Goal: Task Accomplishment & Management: Manage account settings

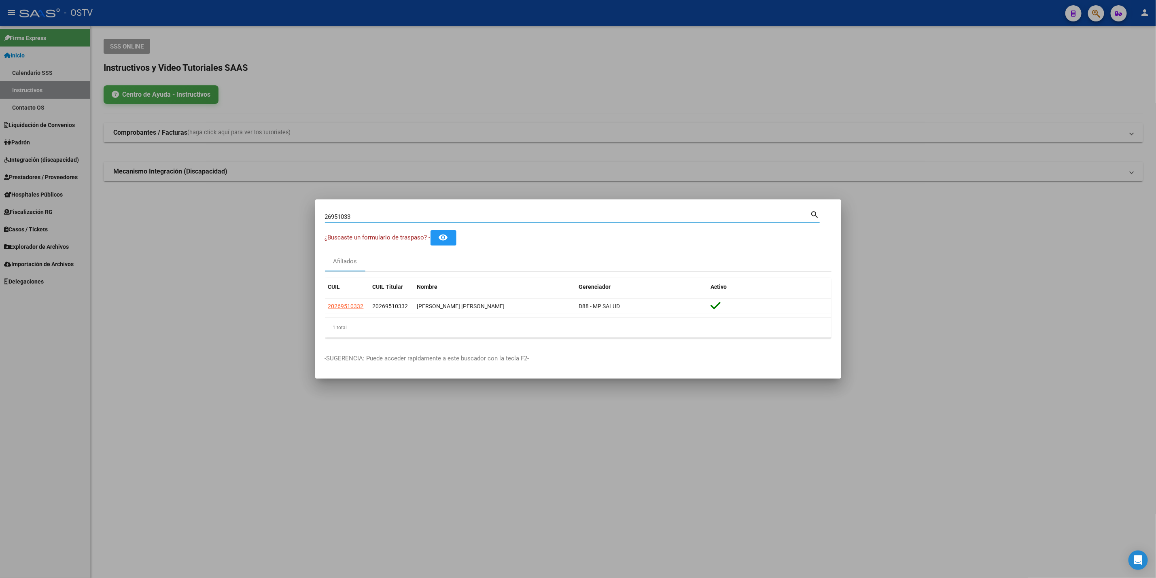
drag, startPoint x: 363, startPoint y: 219, endPoint x: 66, endPoint y: 212, distance: 297.4
click at [66, 212] on div "26951033 Buscar (apellido, dni, cuil, nro traspaso, cuit, obra social) search ¿…" at bounding box center [578, 289] width 1156 height 578
paste input "069361"
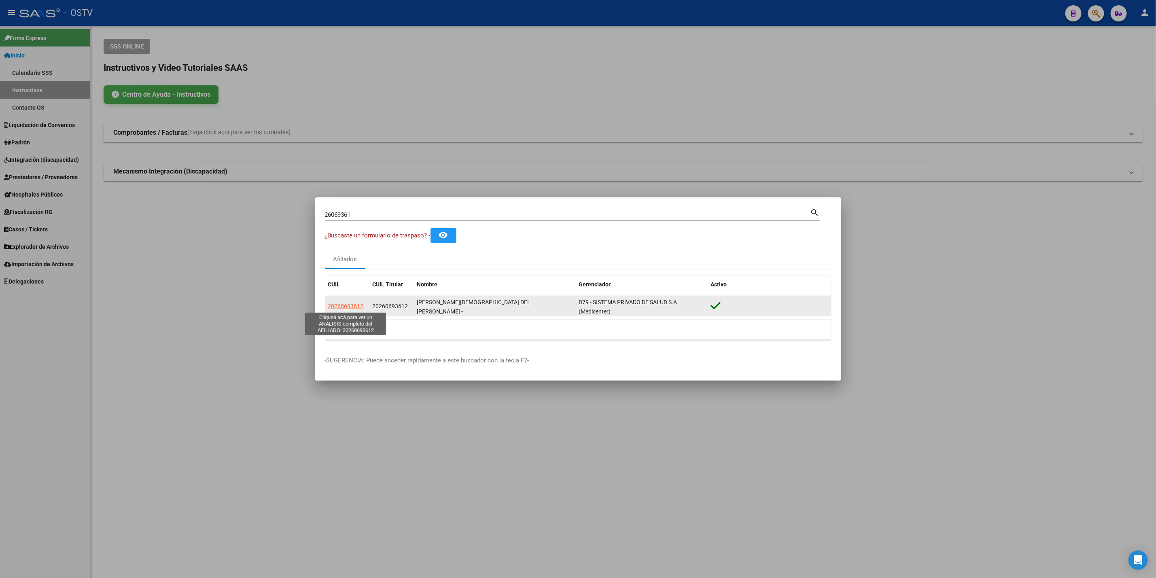
click at [343, 306] on span "20260693612" at bounding box center [346, 306] width 36 height 6
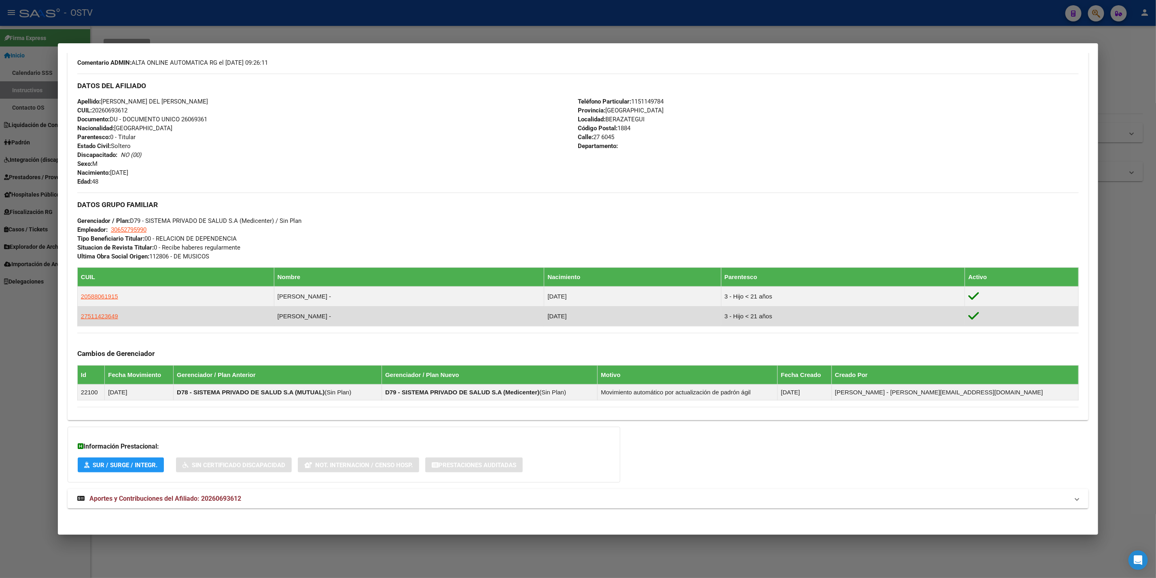
scroll to position [251, 0]
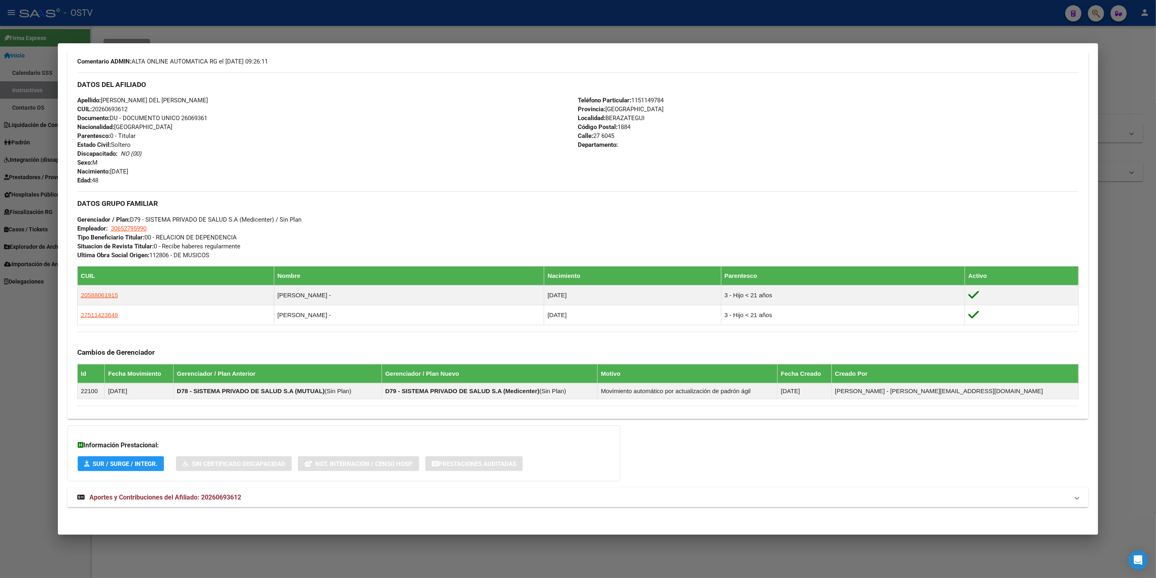
click at [265, 505] on mat-expansion-panel-header "Aportes y Contribuciones del Afiliado: 20260693612" at bounding box center [578, 497] width 1020 height 19
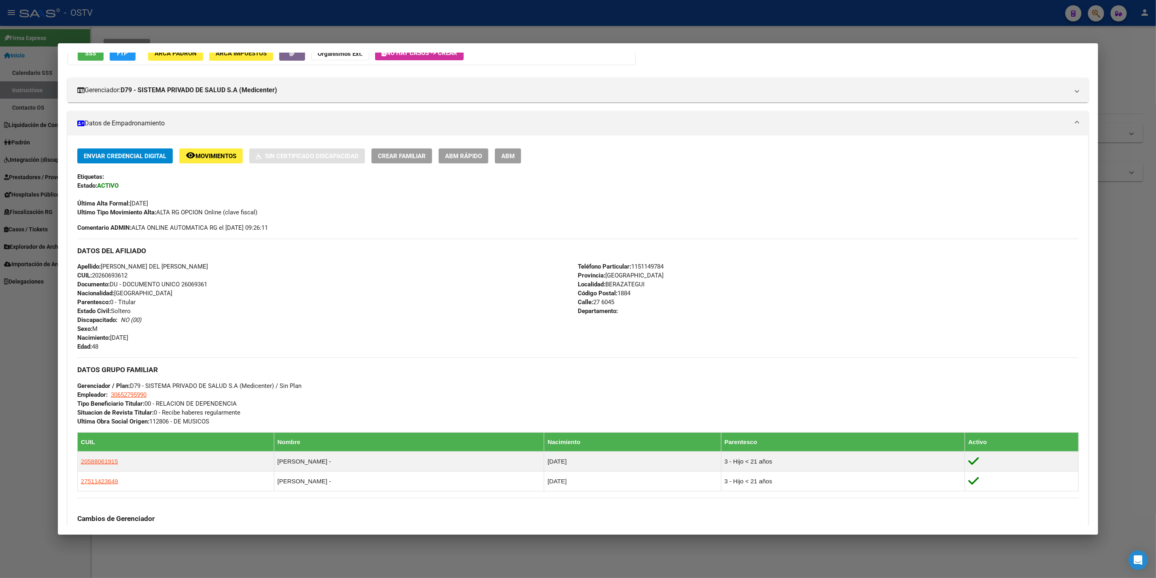
scroll to position [0, 0]
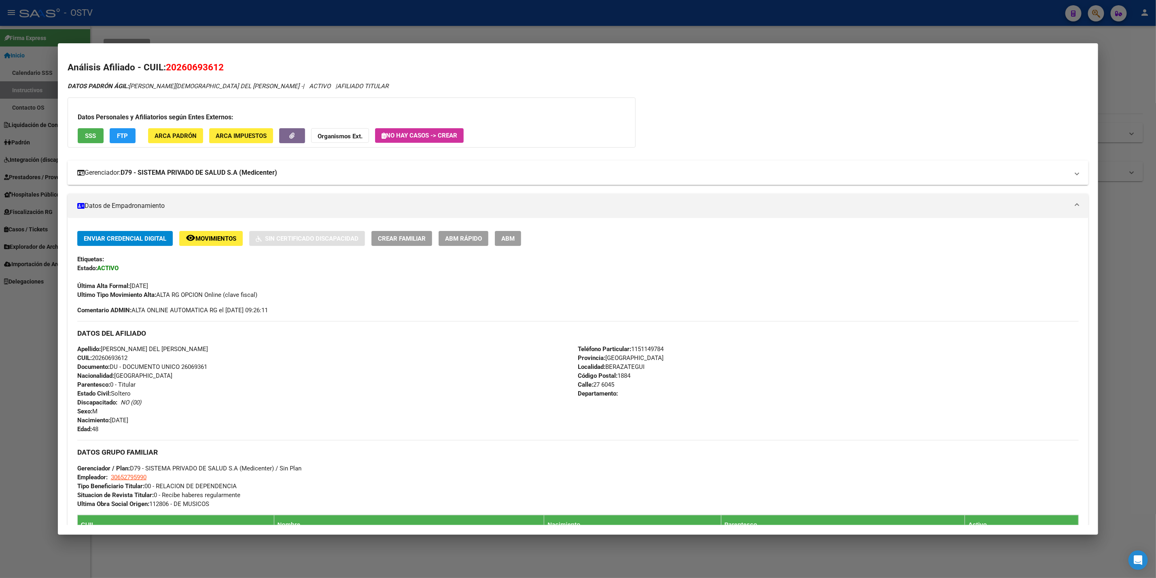
click at [220, 181] on mat-expansion-panel-header "Gerenciador: D79 - SISTEMA PRIVADO DE SALUD S.A (Medicenter)" at bounding box center [578, 173] width 1020 height 24
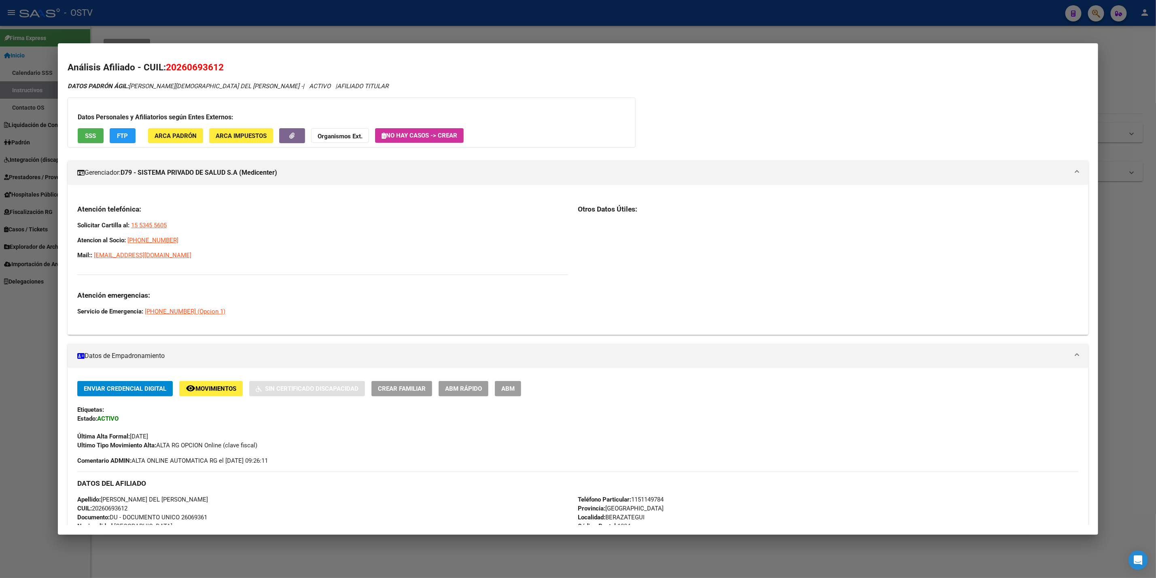
drag, startPoint x: 205, startPoint y: 252, endPoint x: 76, endPoint y: 221, distance: 132.3
click at [77, 221] on div "Atención telefónica: Solicitar Cartilla al: 15 5345 5605 Atencion al Socio: [PH…" at bounding box center [322, 260] width 491 height 111
click at [10, 339] on div at bounding box center [578, 289] width 1156 height 578
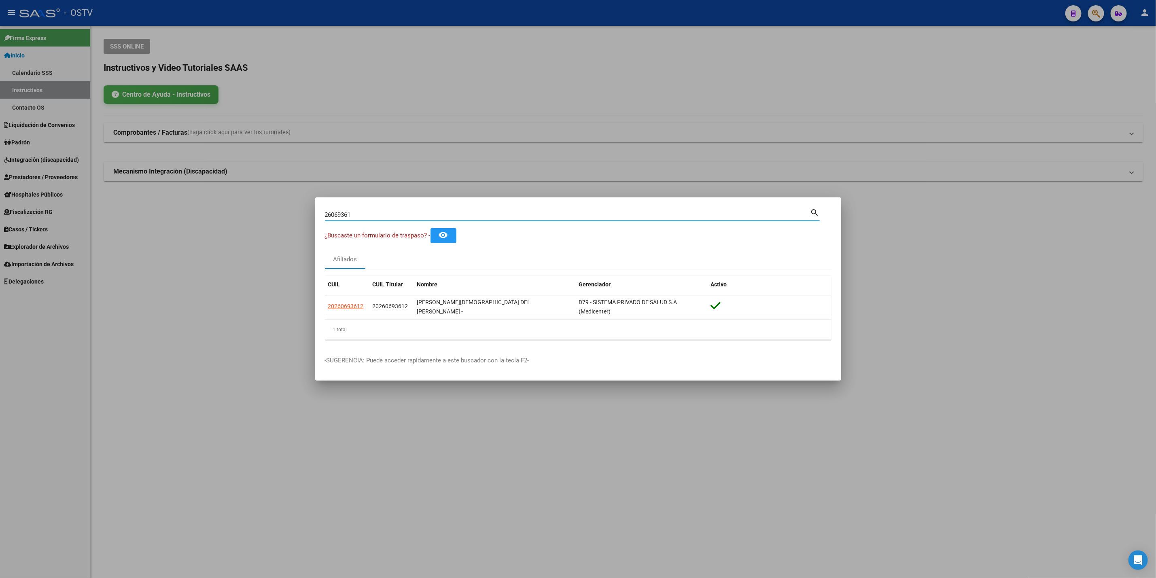
drag, startPoint x: 390, startPoint y: 215, endPoint x: 186, endPoint y: 210, distance: 203.9
click at [189, 210] on div "26069361 Buscar (apellido, dni, cuil, nro traspaso, cuit, obra social) search ¿…" at bounding box center [578, 289] width 1156 height 578
paste input "41967722"
type input "41967722"
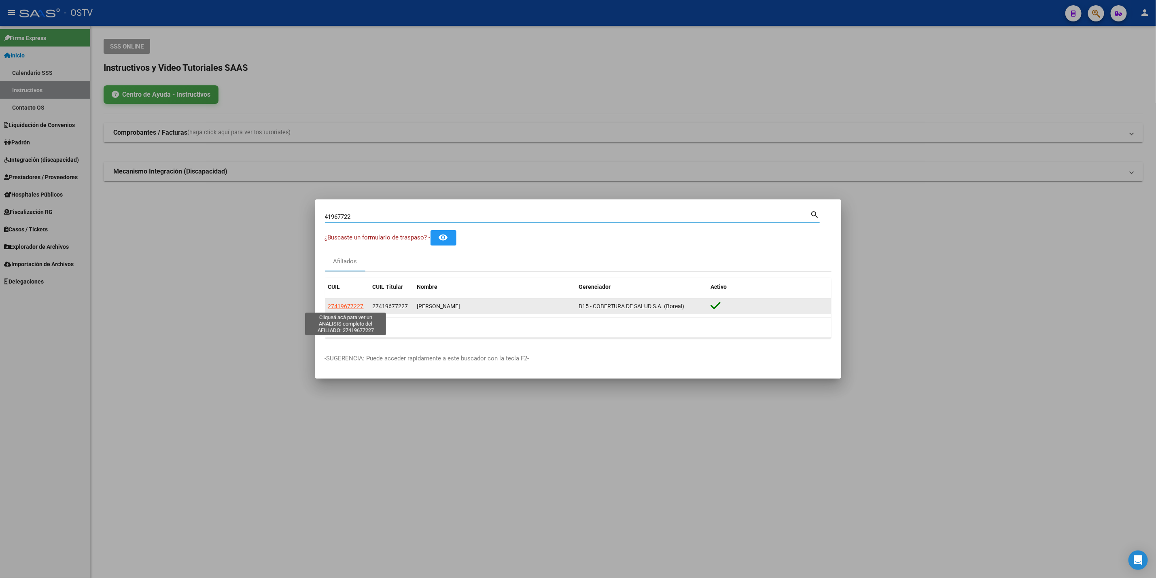
click at [335, 304] on span "27419677227" at bounding box center [346, 306] width 36 height 6
type textarea "27419677227"
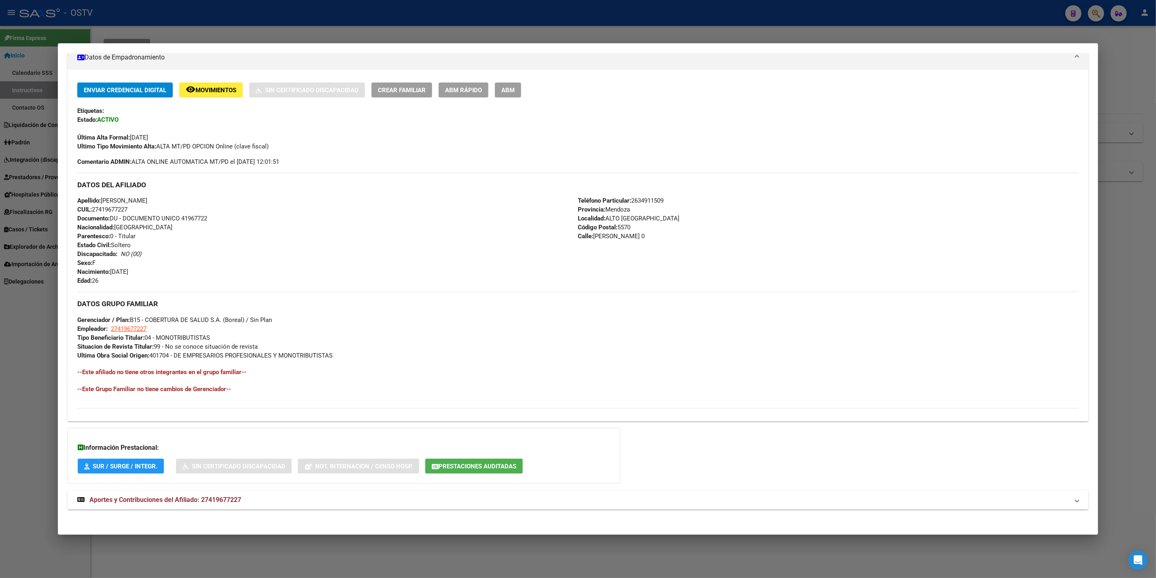
scroll to position [152, 0]
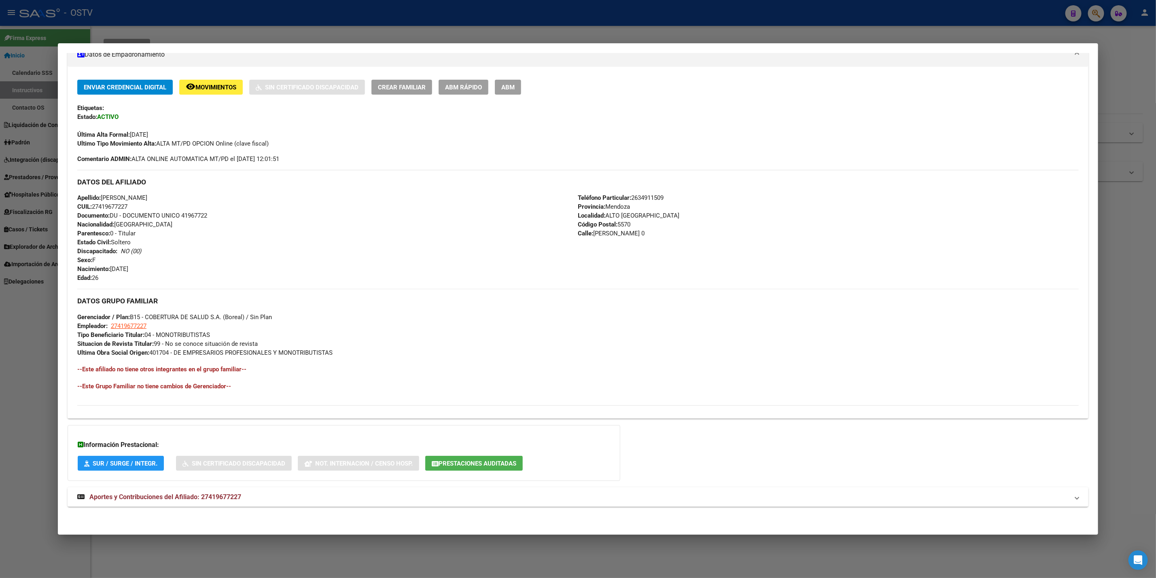
click at [225, 508] on div "DATOS PADRÓN ÁGIL: [PERSON_NAME] | ACTIVO | AFILIADO TITULAR Datos Personales y…" at bounding box center [578, 223] width 1020 height 586
click at [231, 501] on span "Aportes y Contribuciones del Afiliado: 27419677227" at bounding box center [165, 497] width 152 height 8
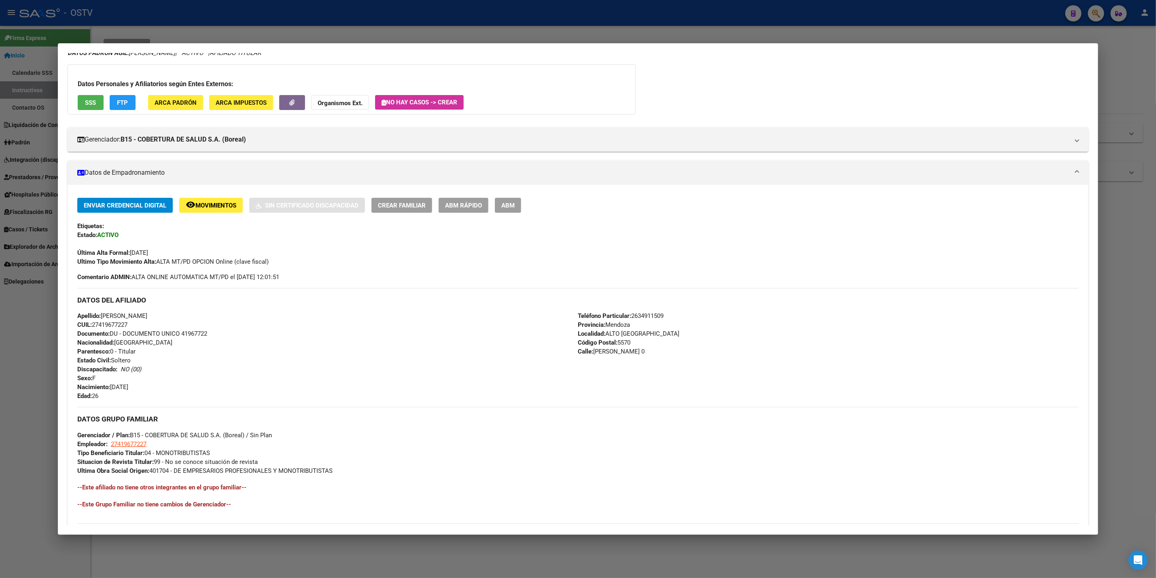
scroll to position [0, 0]
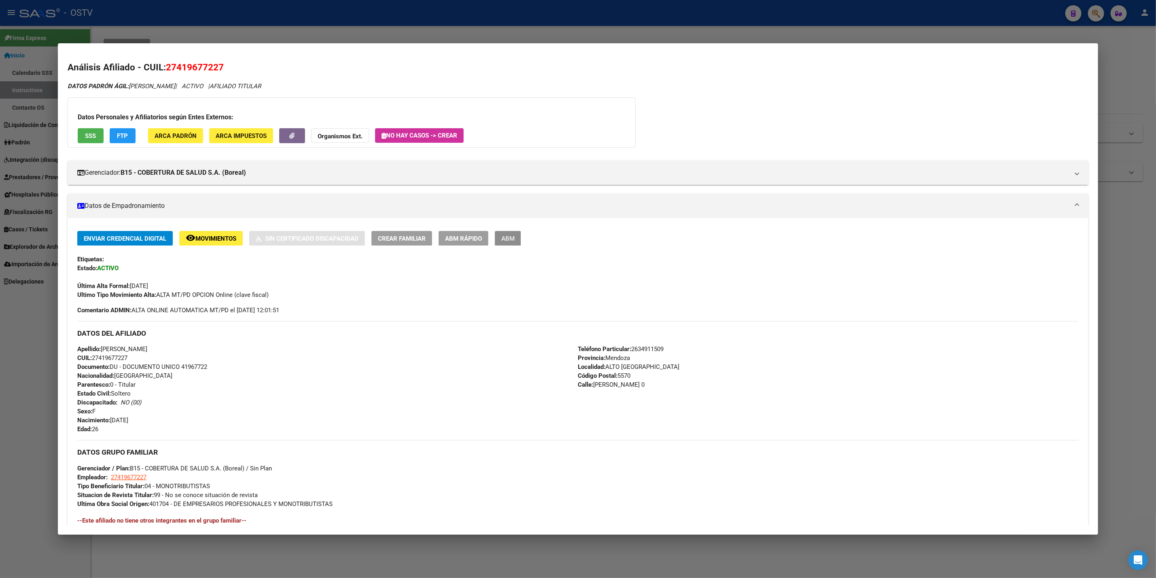
click at [506, 239] on span "ABM" at bounding box center [507, 238] width 13 height 7
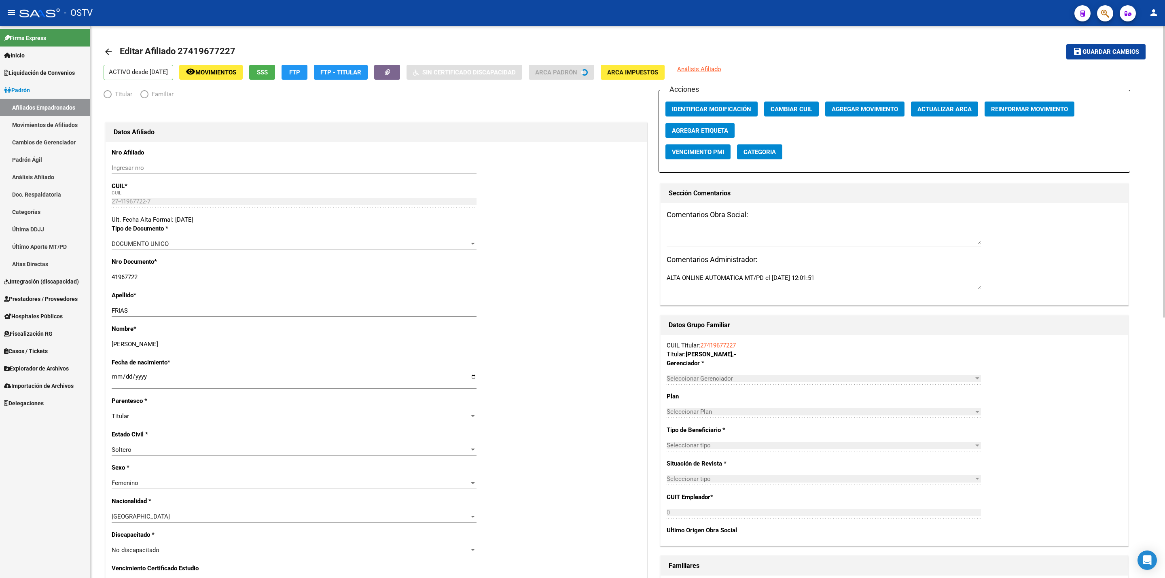
radio input "true"
type input "27-41967722-7"
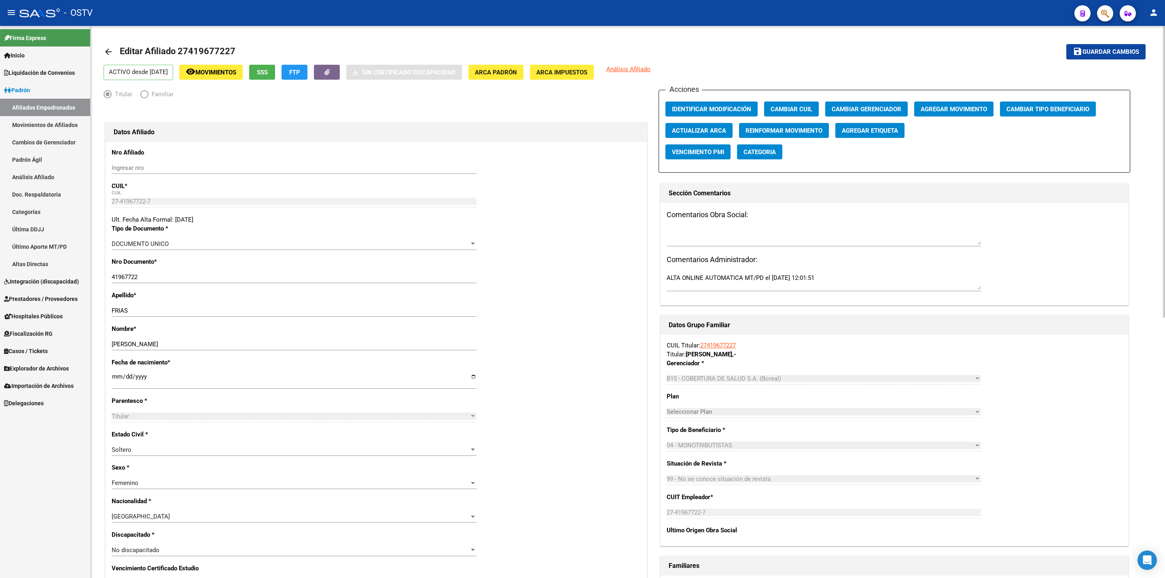
click at [956, 101] on div "Acciones Identificar Modificación Cambiar CUIL Cambiar Gerenciador Agregar Movi…" at bounding box center [894, 131] width 472 height 83
click at [948, 110] on span "Agregar Movimiento" at bounding box center [954, 109] width 66 height 7
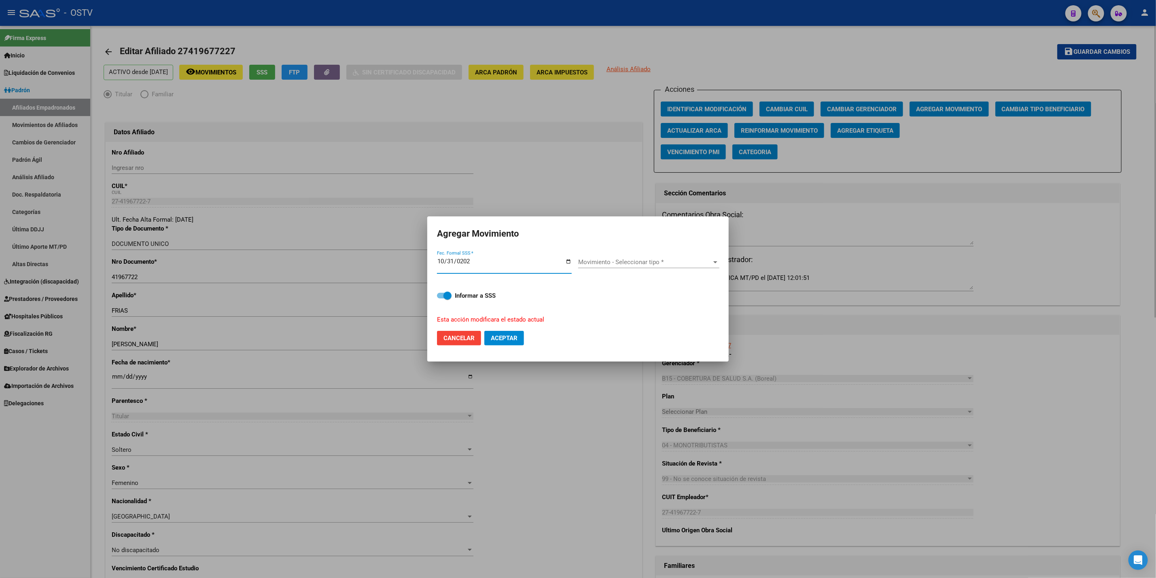
type input "[DATE]"
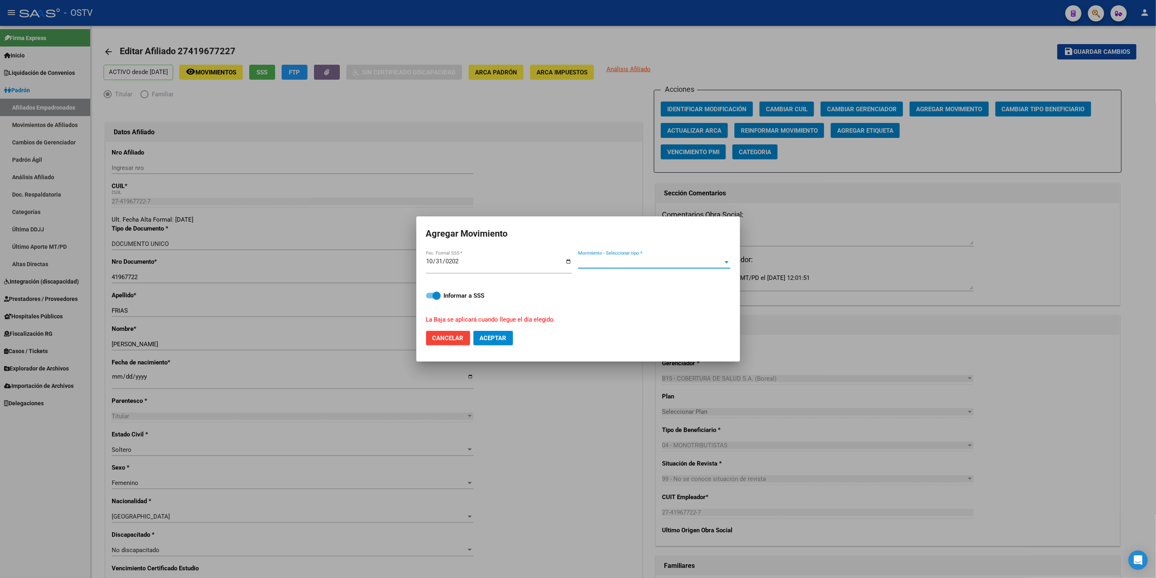
click at [632, 265] on span "Movimiento - Seleccionar tipo *" at bounding box center [650, 261] width 145 height 7
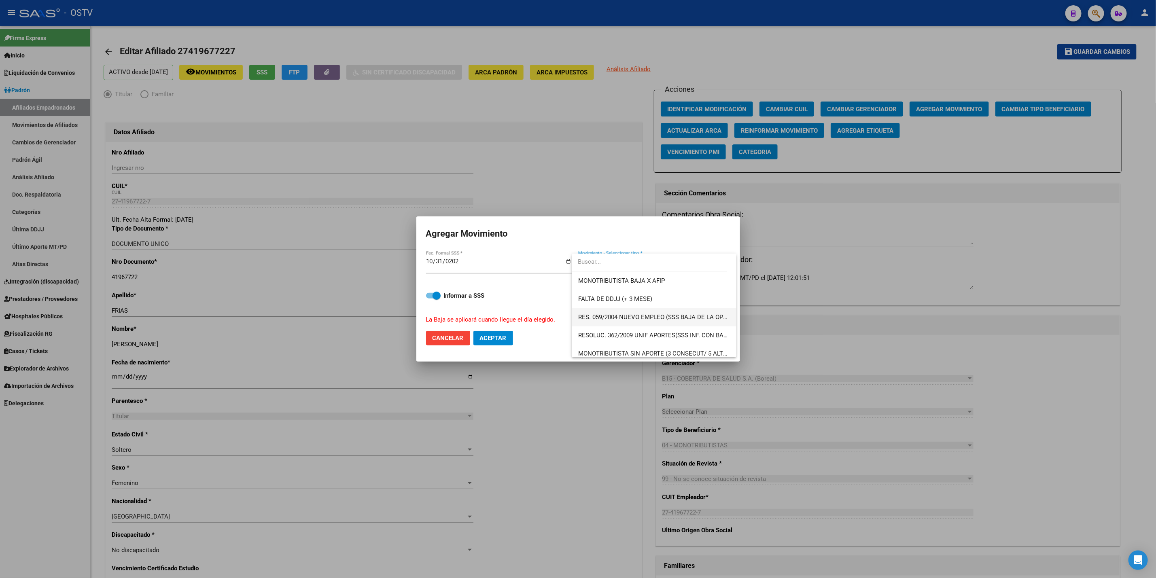
scroll to position [243, 0]
click at [671, 326] on span "MONOTRIBUTISTA SIN APORTE (3 CONSECUT/ 5 ALTERNAD)" at bounding box center [661, 329] width 167 height 7
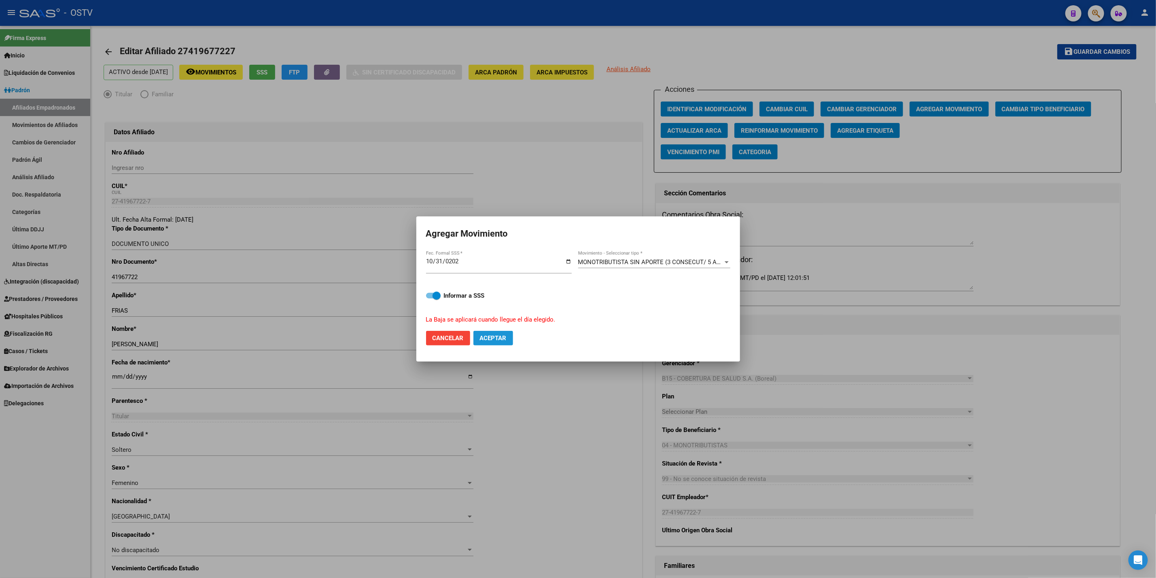
click at [489, 336] on span "Aceptar" at bounding box center [493, 338] width 27 height 7
checkbox input "false"
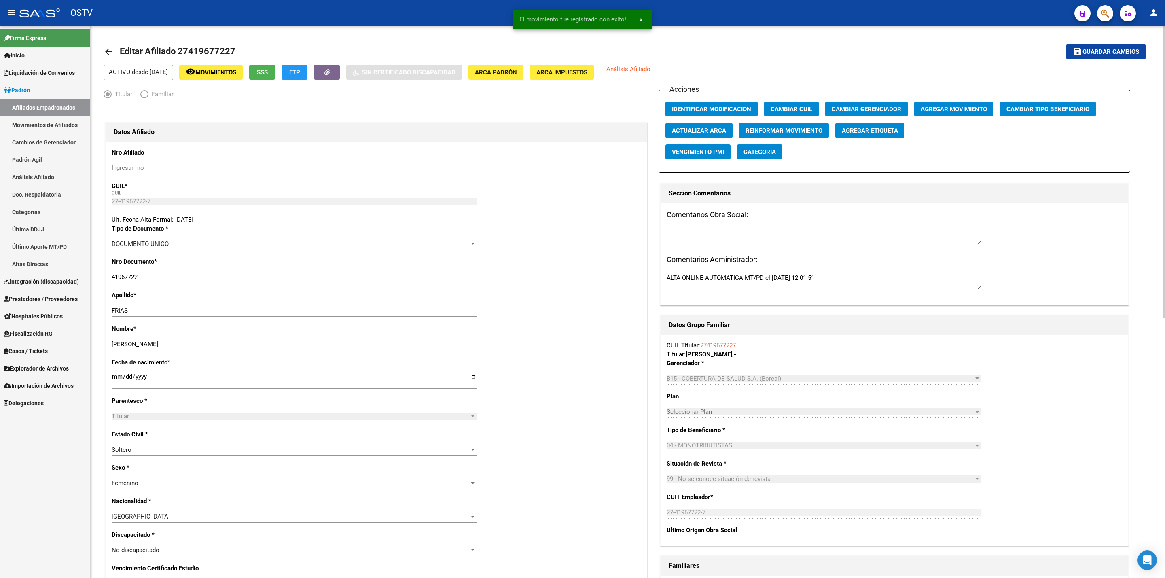
click at [107, 46] on link "arrow_back" at bounding box center [112, 51] width 16 height 19
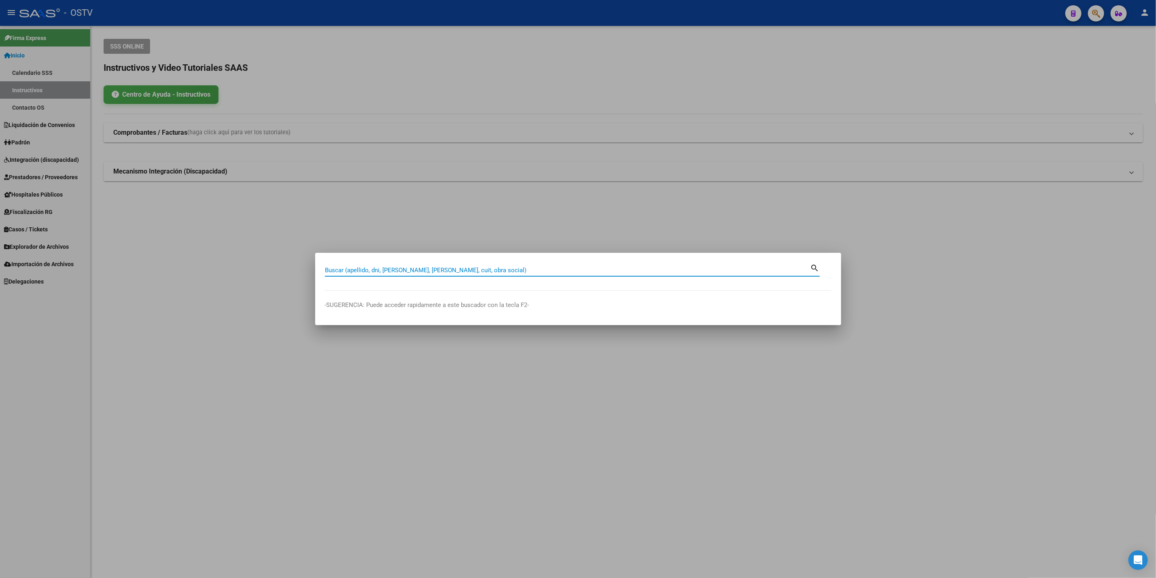
paste input "40880974"
type input "40880974"
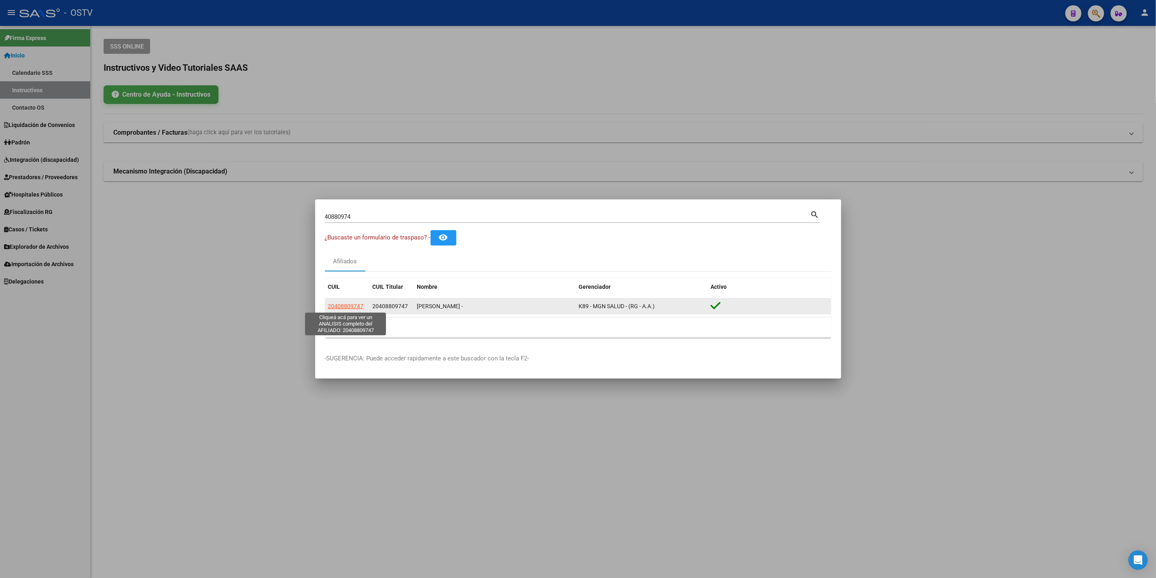
click at [334, 306] on span "20408809747" at bounding box center [346, 306] width 36 height 6
type textarea "20408809747"
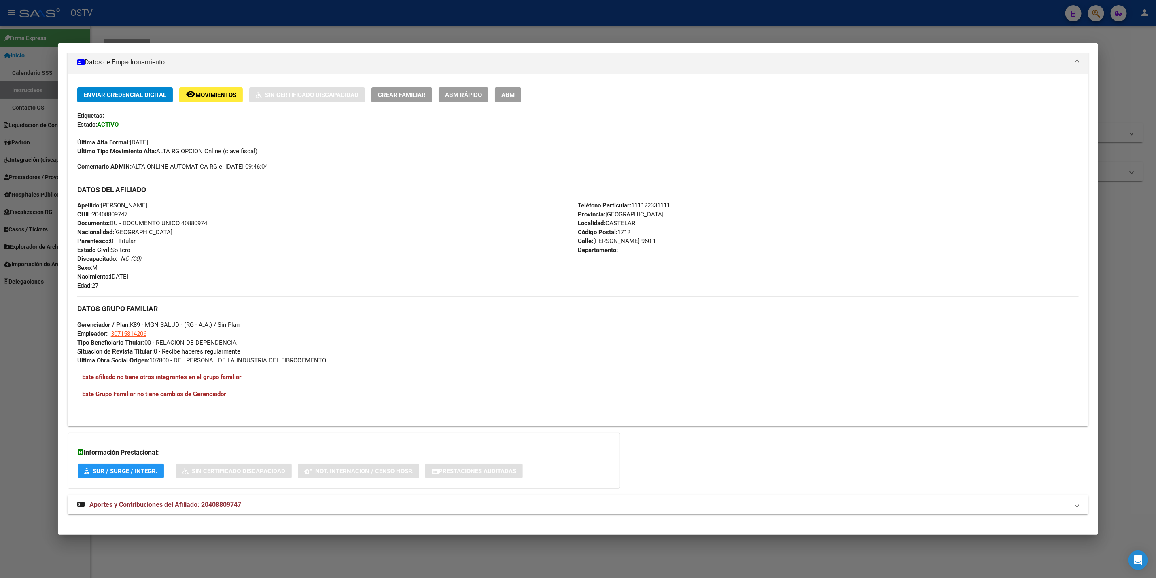
scroll to position [152, 0]
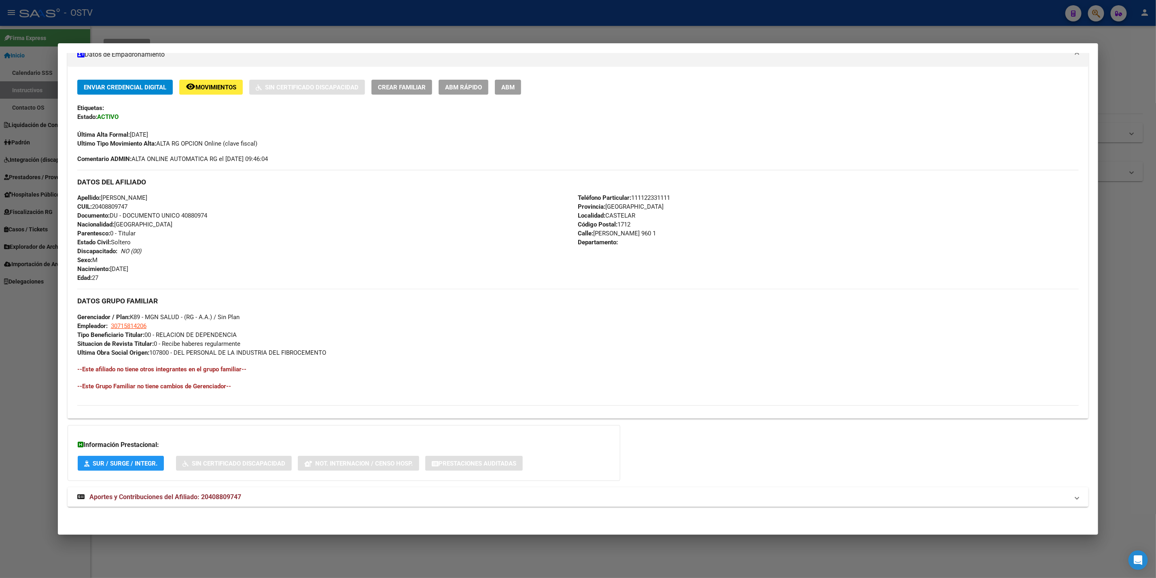
click at [241, 493] on mat-panel-title "Aportes y Contribuciones del Afiliado: 20408809747" at bounding box center [572, 497] width 991 height 10
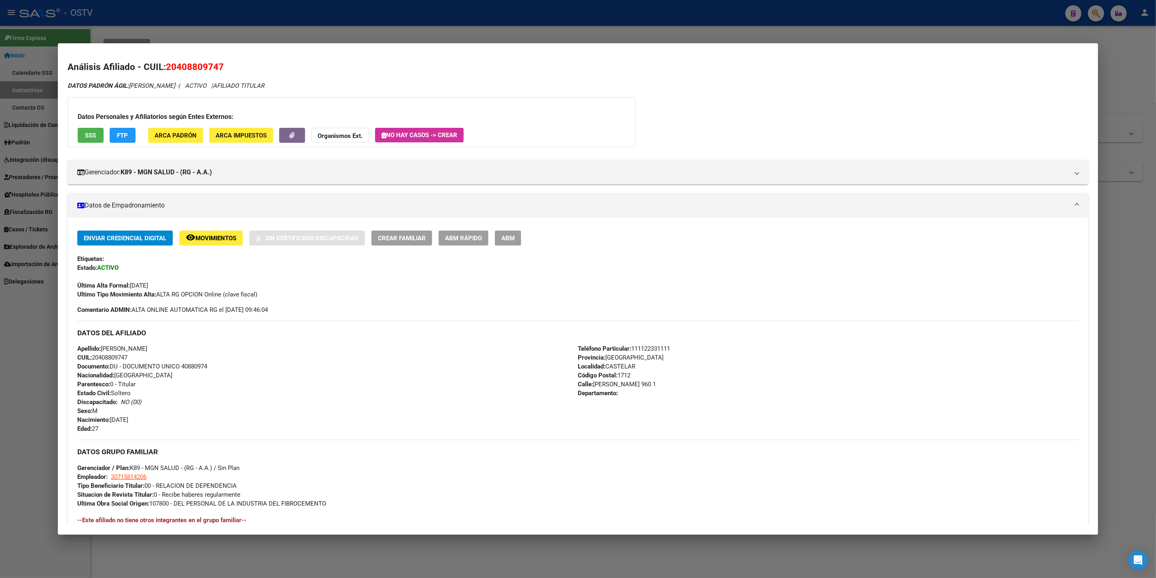
scroll to position [0, 0]
click at [548, 19] on div at bounding box center [578, 289] width 1156 height 578
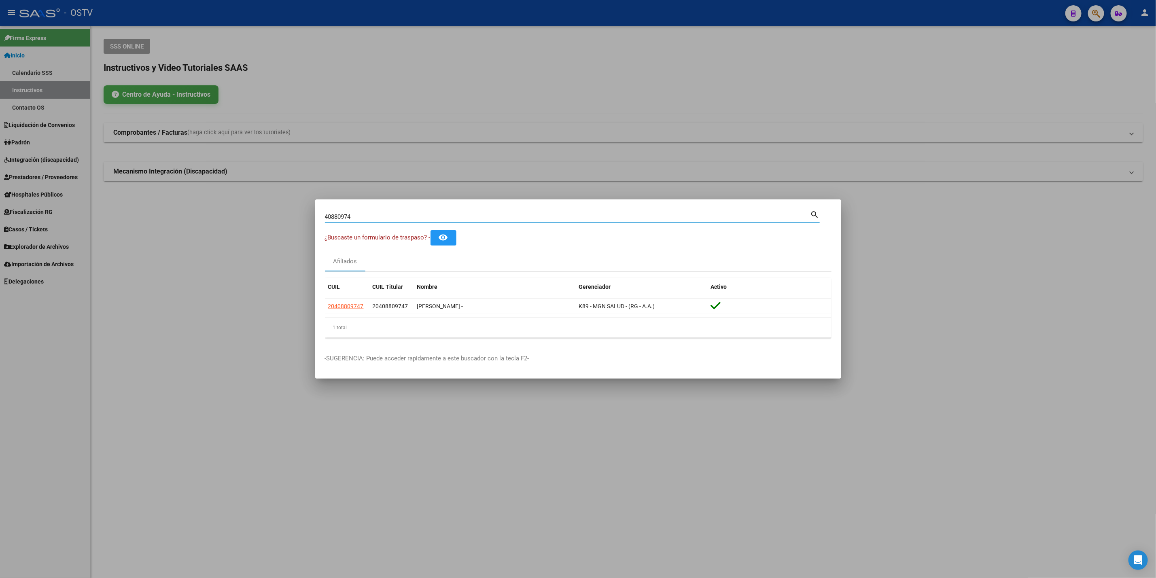
drag, startPoint x: 368, startPoint y: 215, endPoint x: 183, endPoint y: 226, distance: 185.1
click at [183, 226] on div "40880974 Buscar (apellido, dni, cuil, nro traspaso, cuit, obra social) search ¿…" at bounding box center [578, 289] width 1156 height 578
type input "27674350"
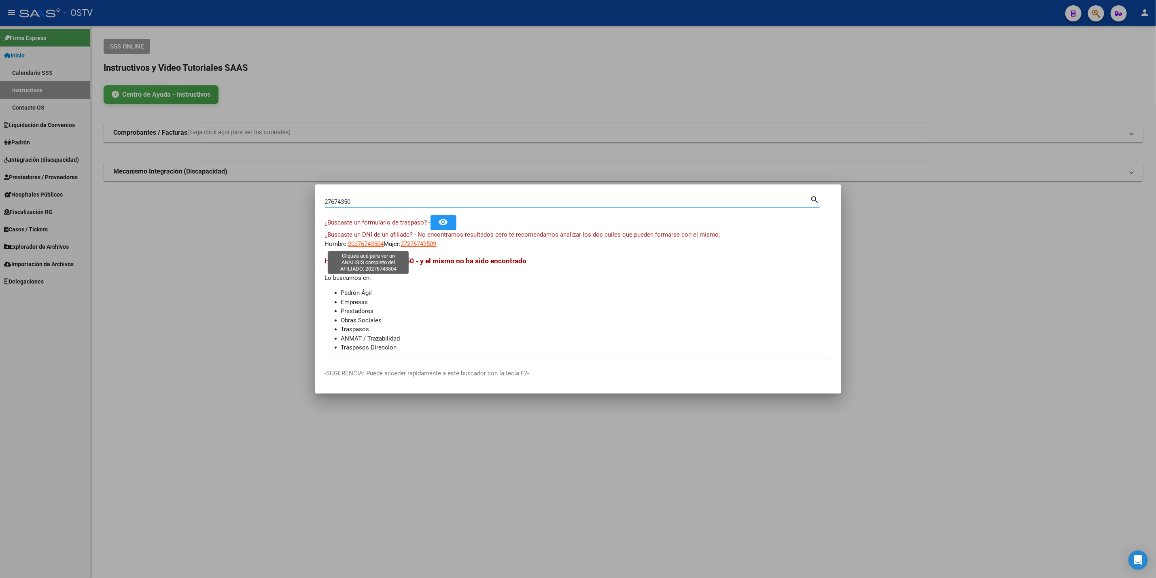
click at [368, 245] on span "20276743504" at bounding box center [366, 243] width 36 height 7
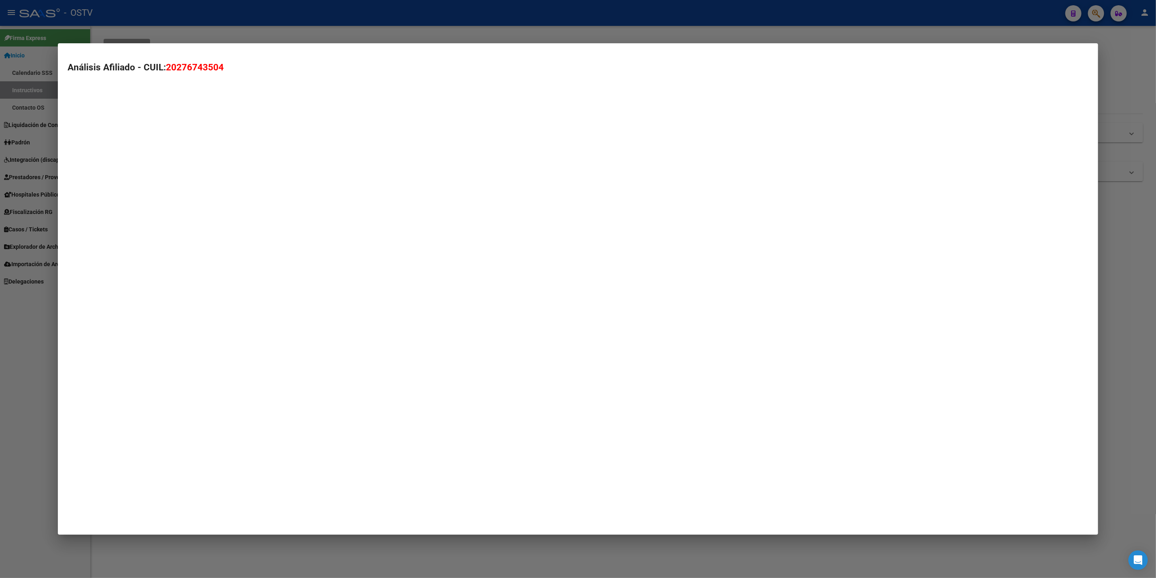
type textarea "20276743504"
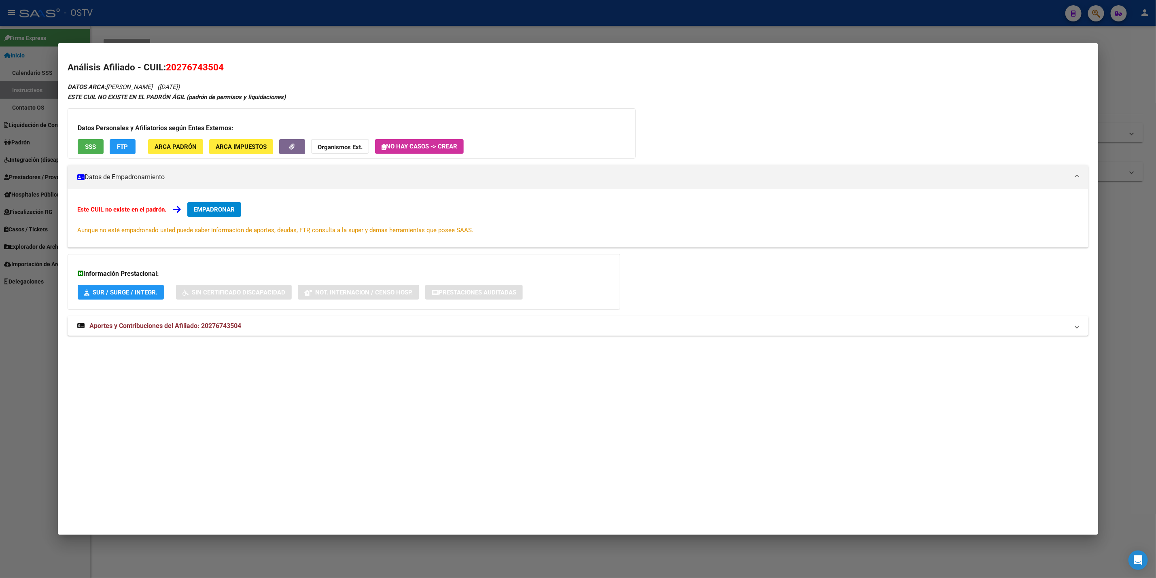
click at [188, 328] on span "Aportes y Contribuciones del Afiliado: 20276743504" at bounding box center [165, 326] width 152 height 8
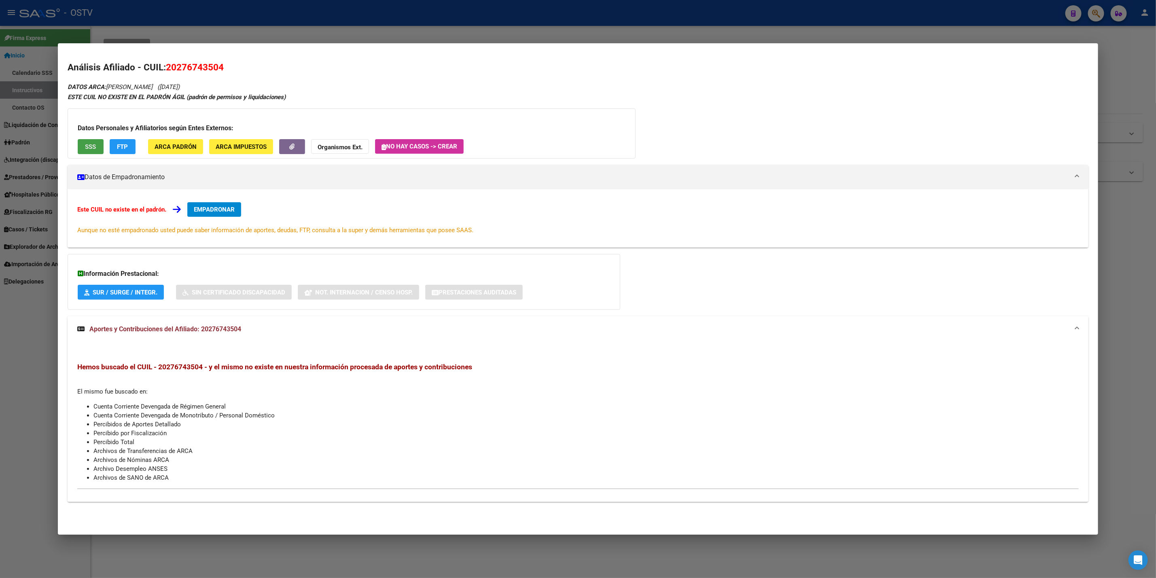
click at [78, 146] on button "SSS" at bounding box center [91, 146] width 26 height 15
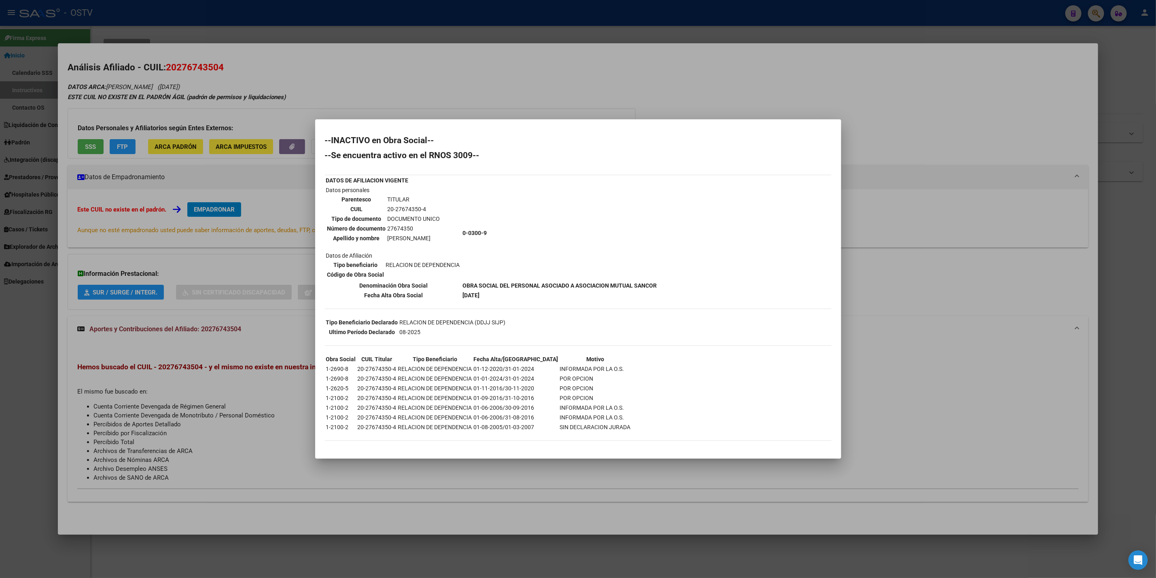
click at [917, 289] on div at bounding box center [578, 289] width 1156 height 578
